Goal: Use online tool/utility: Utilize a website feature to perform a specific function

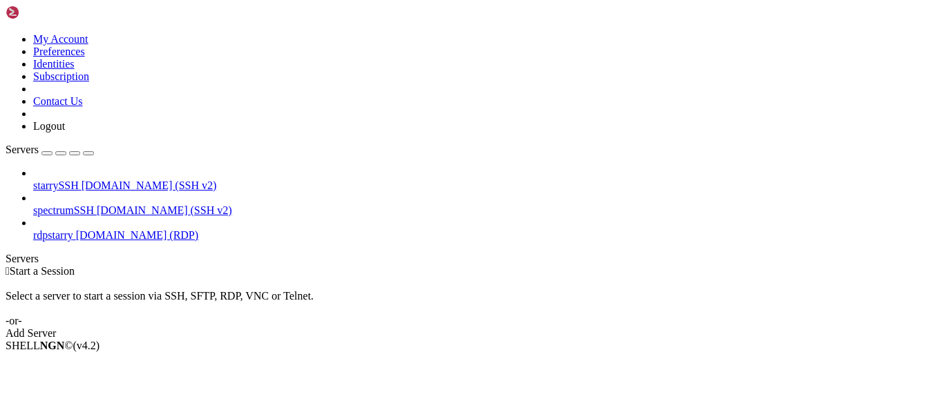
click at [33, 229] on icon at bounding box center [33, 229] width 0 height 0
click at [64, 229] on link "rdpstarry [DOMAIN_NAME] (RDP)" at bounding box center [485, 235] width 905 height 12
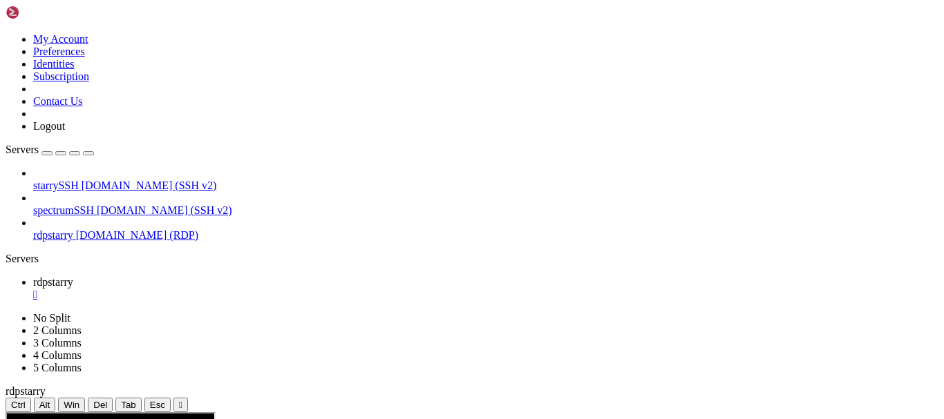
click at [188, 398] on button "" at bounding box center [180, 405] width 15 height 15
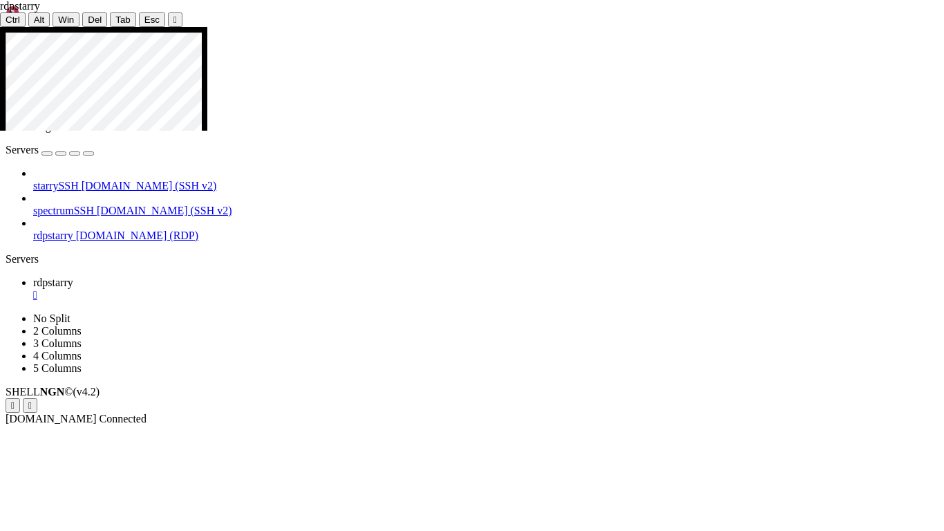
click at [0, 27] on icon at bounding box center [0, 27] width 0 height 0
click at [173, 15] on div "" at bounding box center [174, 20] width 3 height 10
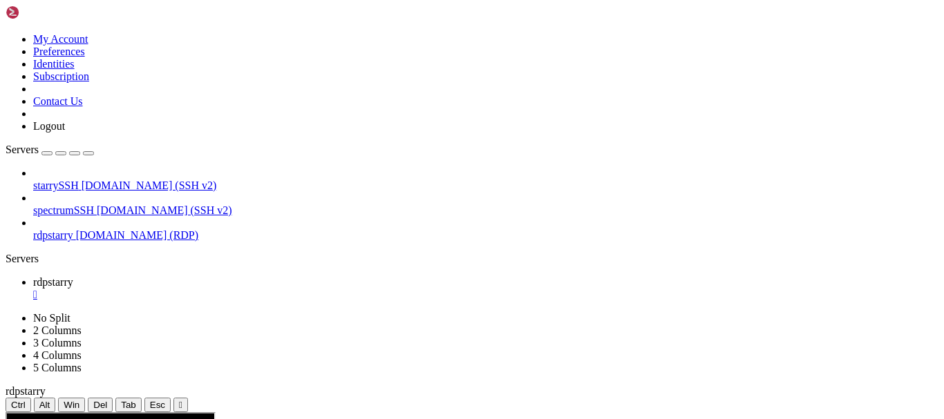
click at [182, 400] on div "" at bounding box center [180, 405] width 3 height 10
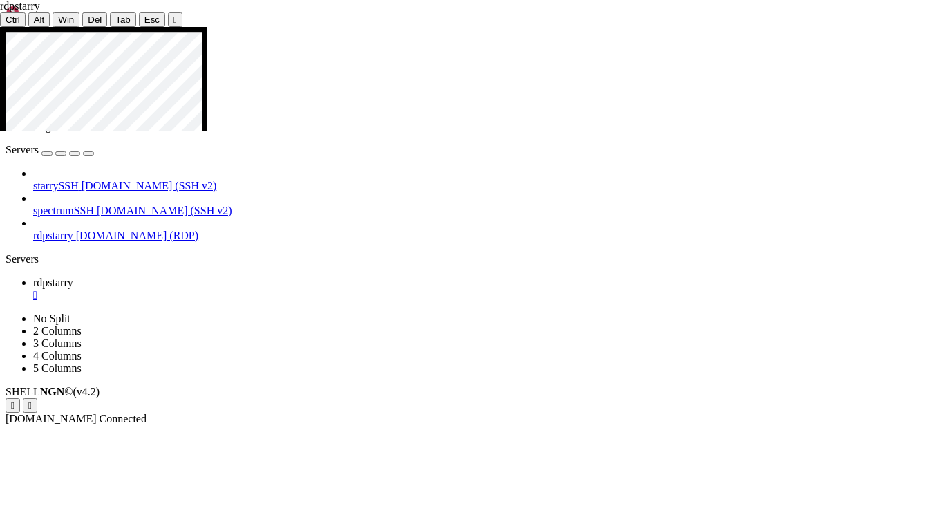
drag, startPoint x: 399, startPoint y: 404, endPoint x: 206, endPoint y: 388, distance: 194.1
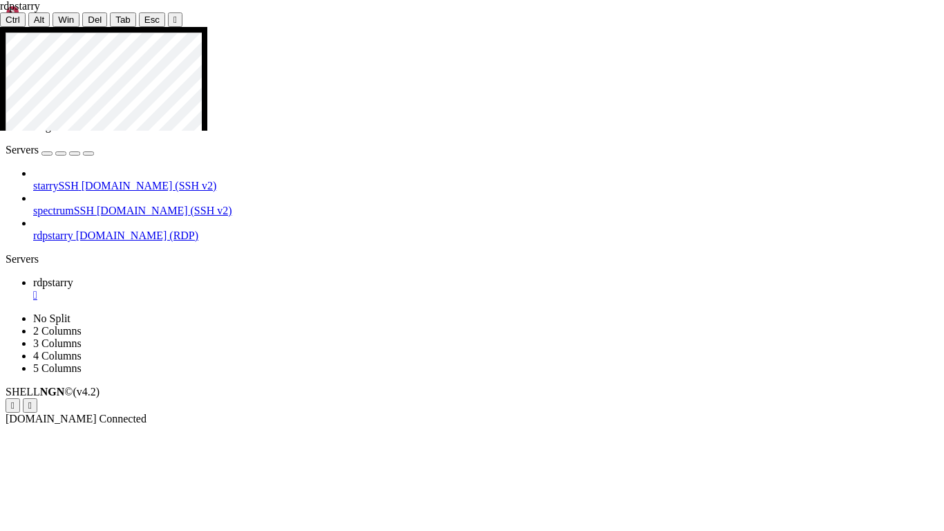
drag, startPoint x: 212, startPoint y: 325, endPoint x: 348, endPoint y: 351, distance: 138.5
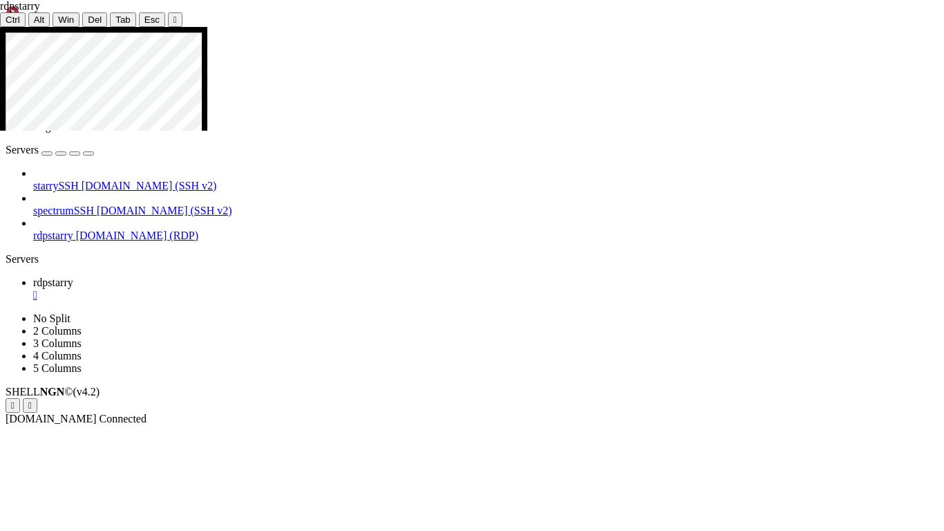
drag, startPoint x: 405, startPoint y: 352, endPoint x: 423, endPoint y: 303, distance: 52.2
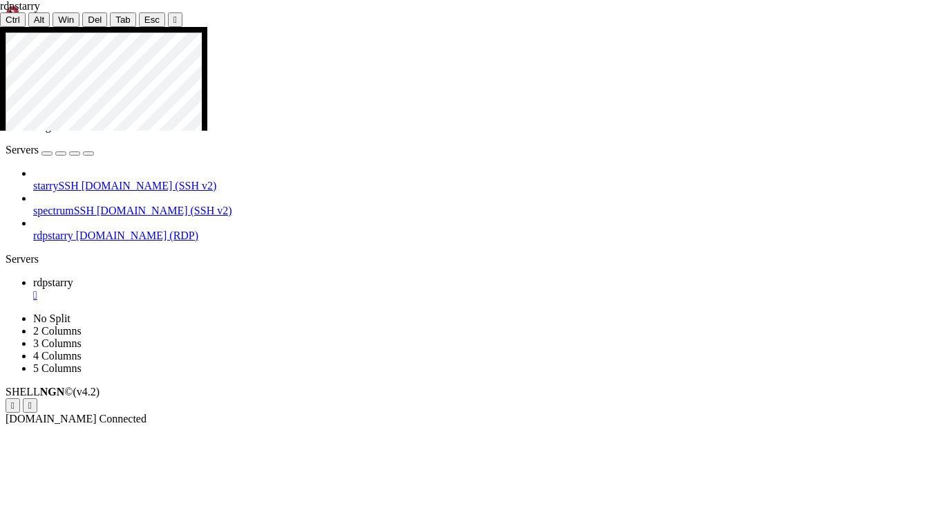
click at [0, 27] on icon at bounding box center [0, 27] width 0 height 0
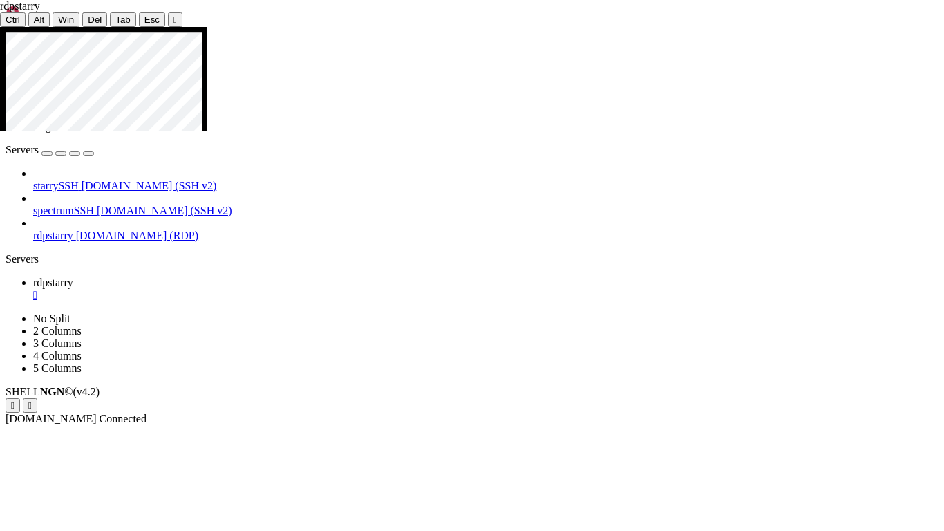
click at [168, 15] on button "" at bounding box center [175, 19] width 15 height 15
